Goal: Task Accomplishment & Management: Use online tool/utility

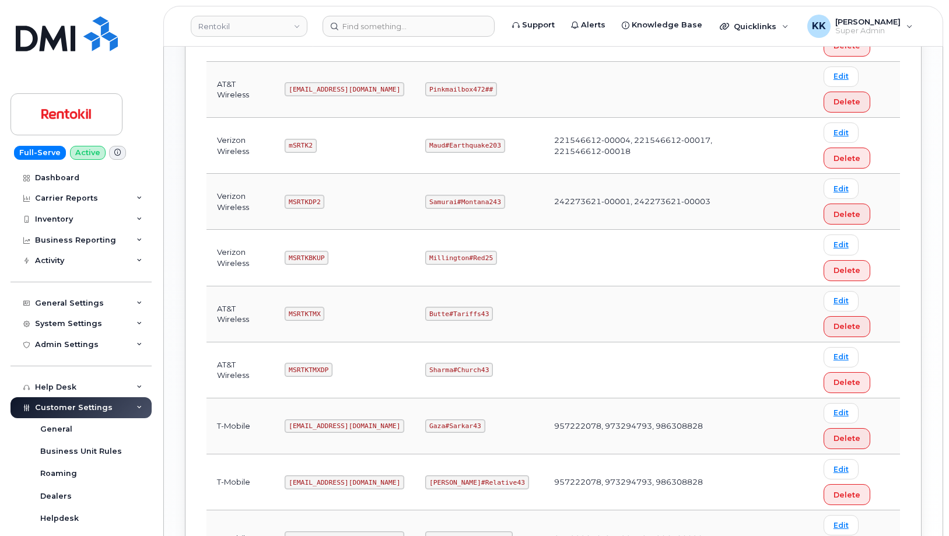
scroll to position [224, 0]
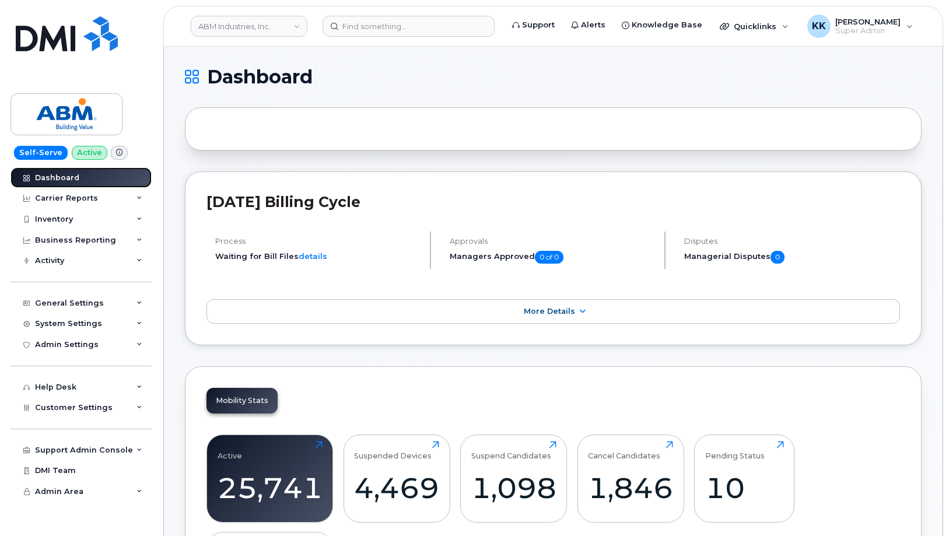
click at [58, 177] on div "Dashboard" at bounding box center [57, 177] width 44 height 9
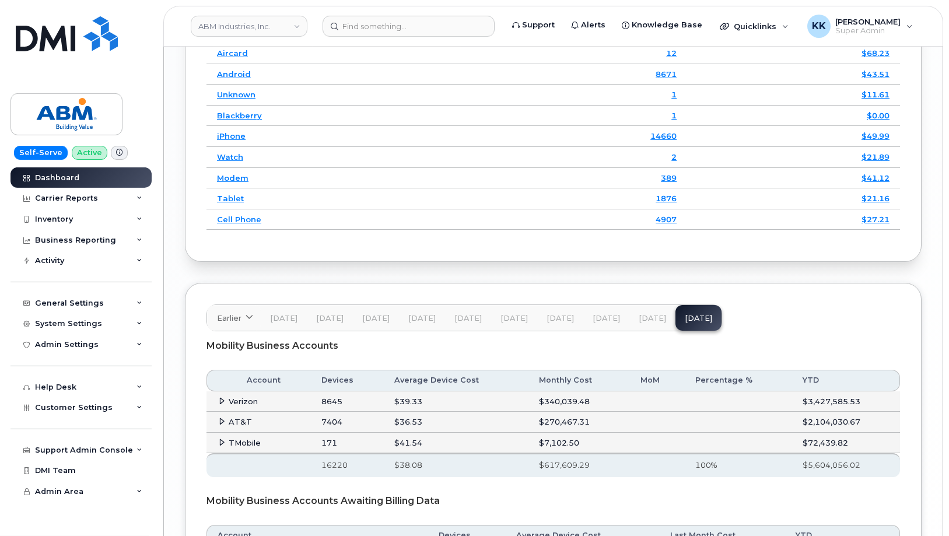
scroll to position [1858, 0]
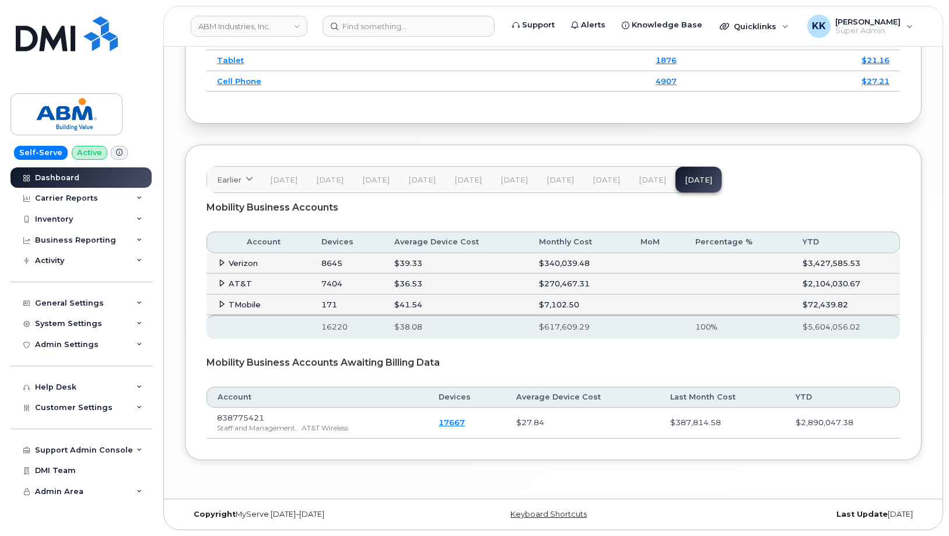
click at [218, 283] on icon at bounding box center [222, 283] width 8 height 8
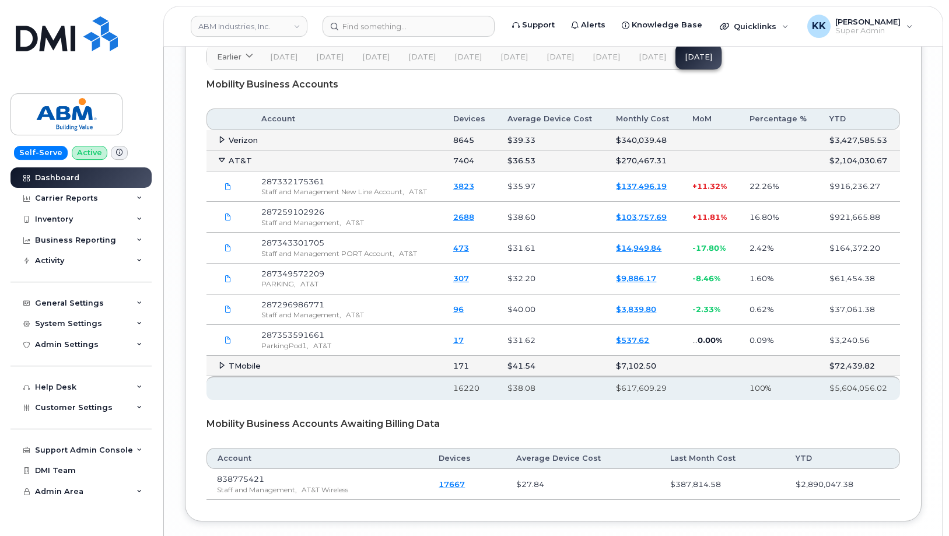
scroll to position [1923, 0]
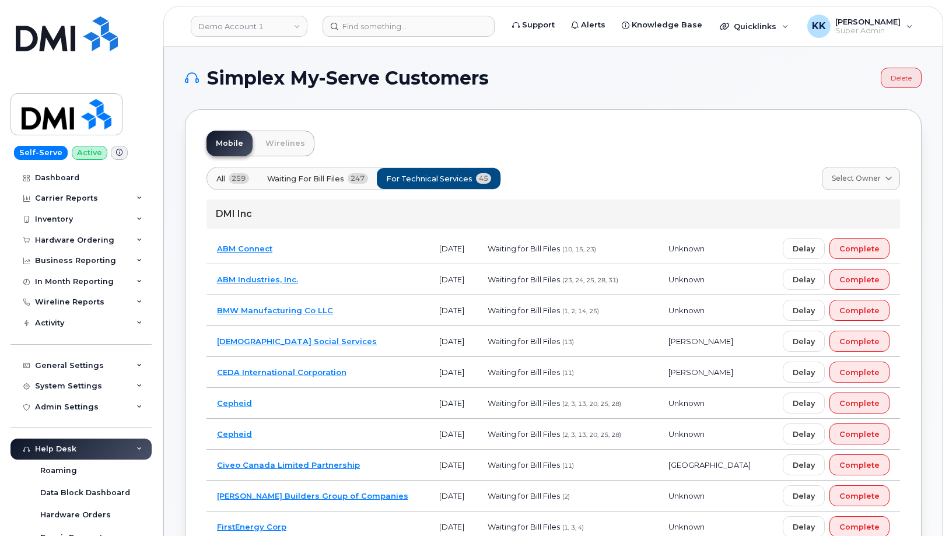
scroll to position [535, 0]
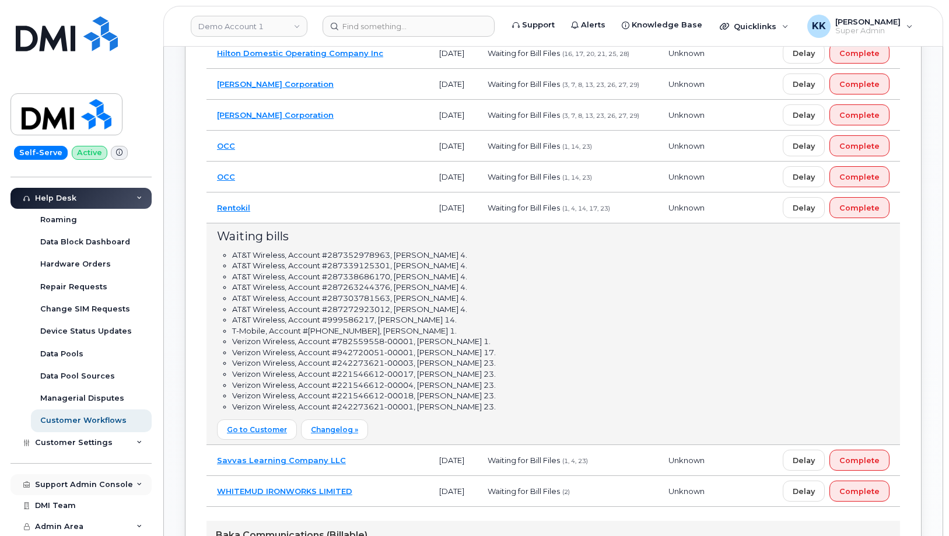
click at [63, 489] on div "Support Admin Console" at bounding box center [84, 484] width 98 height 9
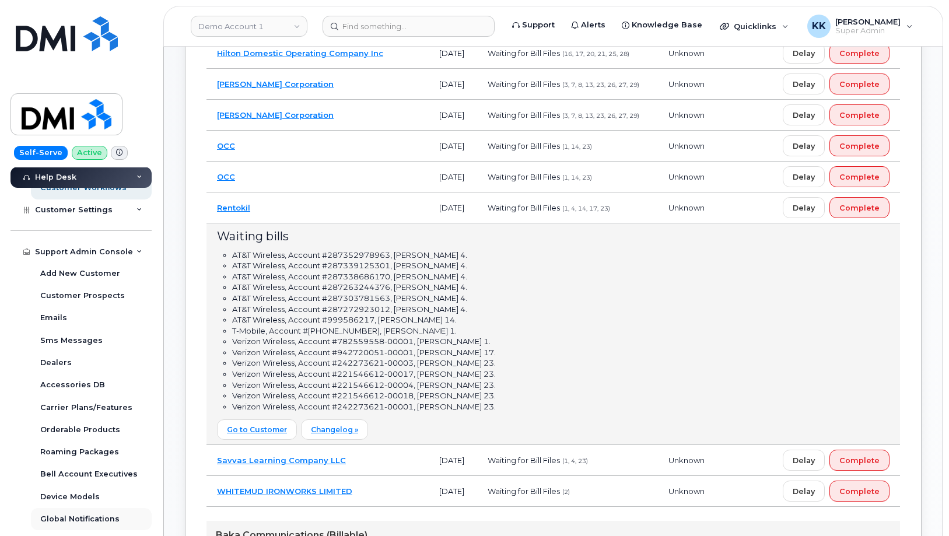
scroll to position [519, 0]
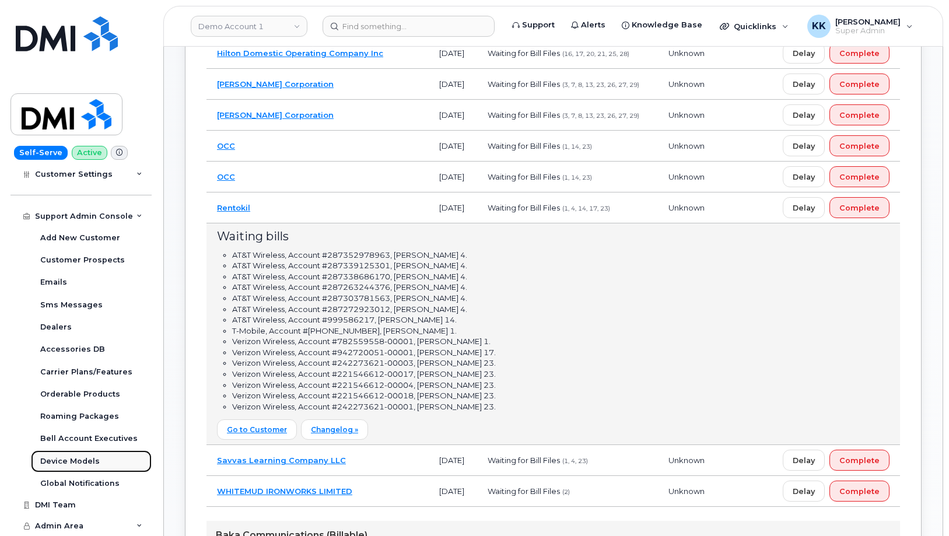
click at [66, 466] on div "Device Models" at bounding box center [69, 461] width 59 height 10
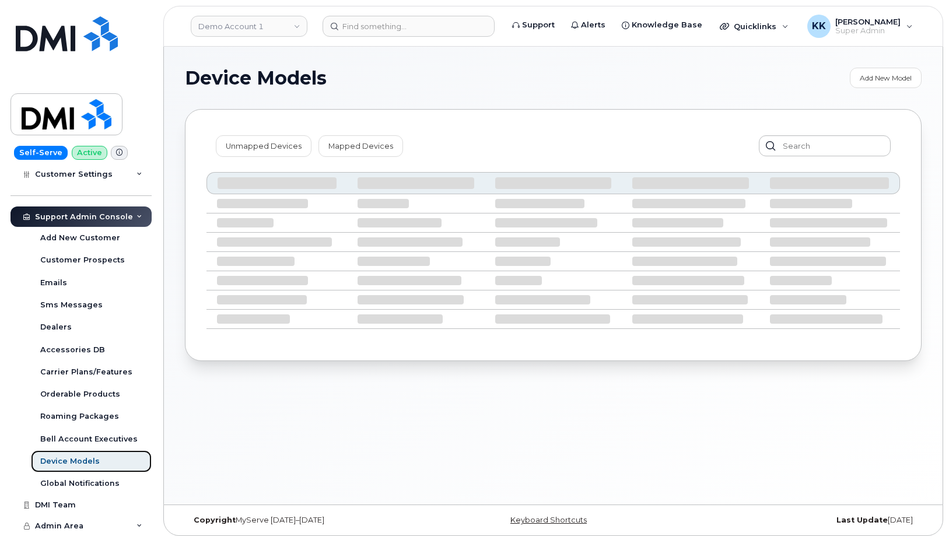
scroll to position [296, 0]
click at [264, 151] on link "Unmapped Devices" at bounding box center [264, 145] width 96 height 21
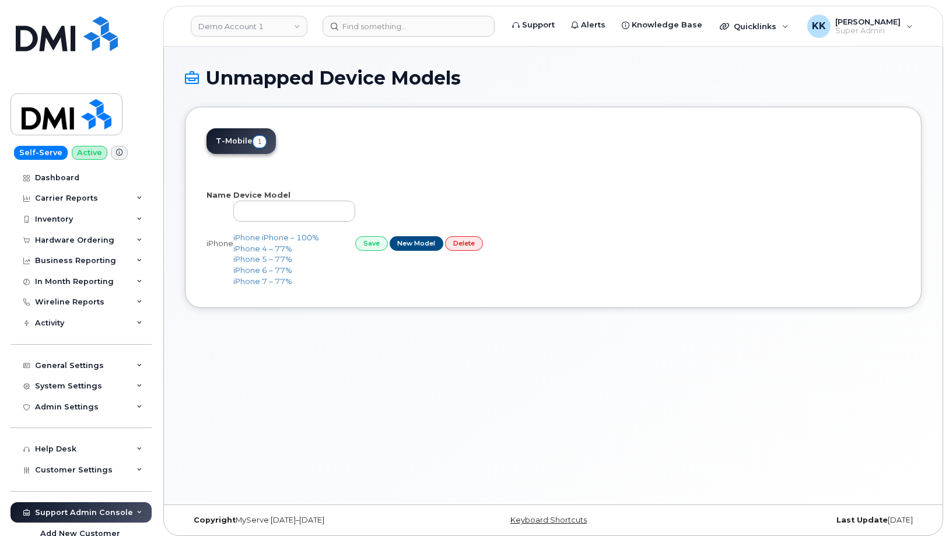
select select "25"
